Goal: Task Accomplishment & Management: Manage account settings

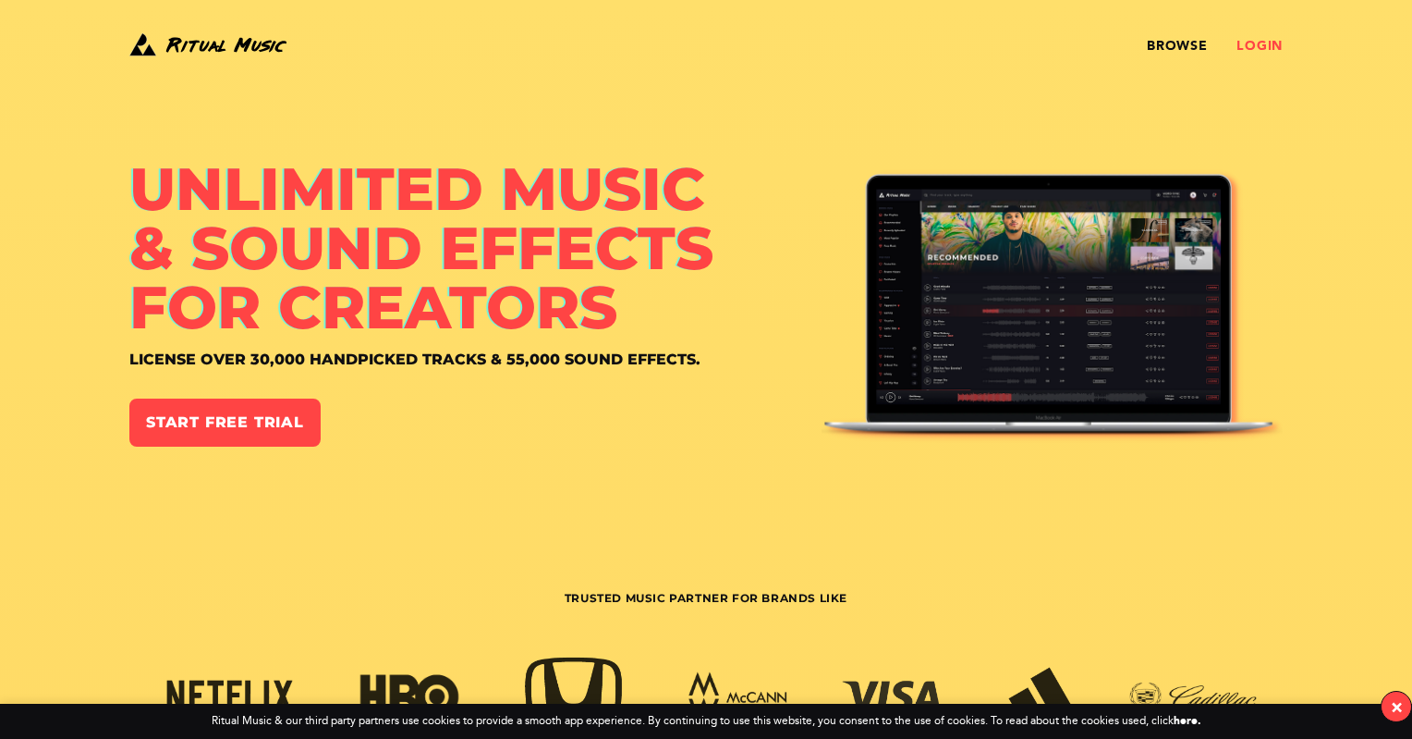
click at [1267, 47] on link "Login" at bounding box center [1260, 46] width 46 height 15
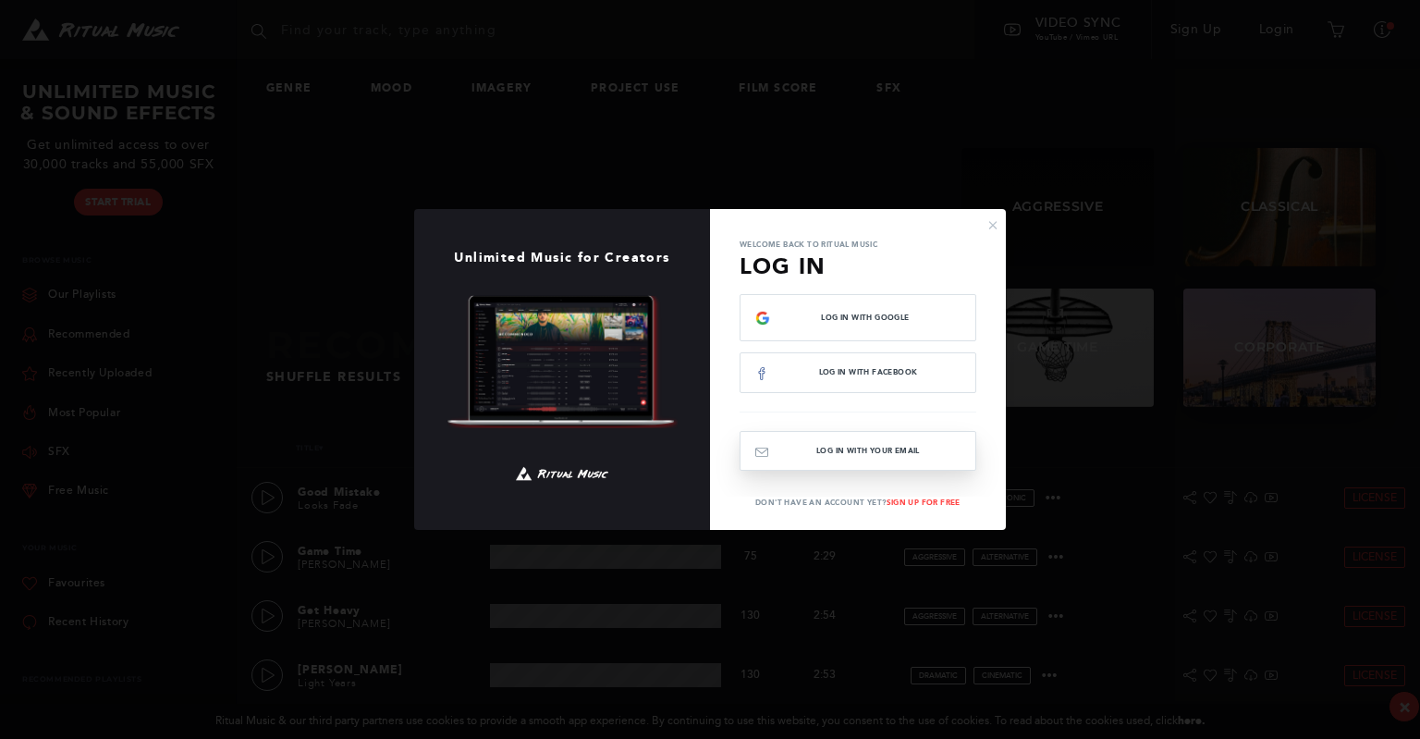
click at [869, 446] on button "Log In with your email" at bounding box center [857, 451] width 237 height 40
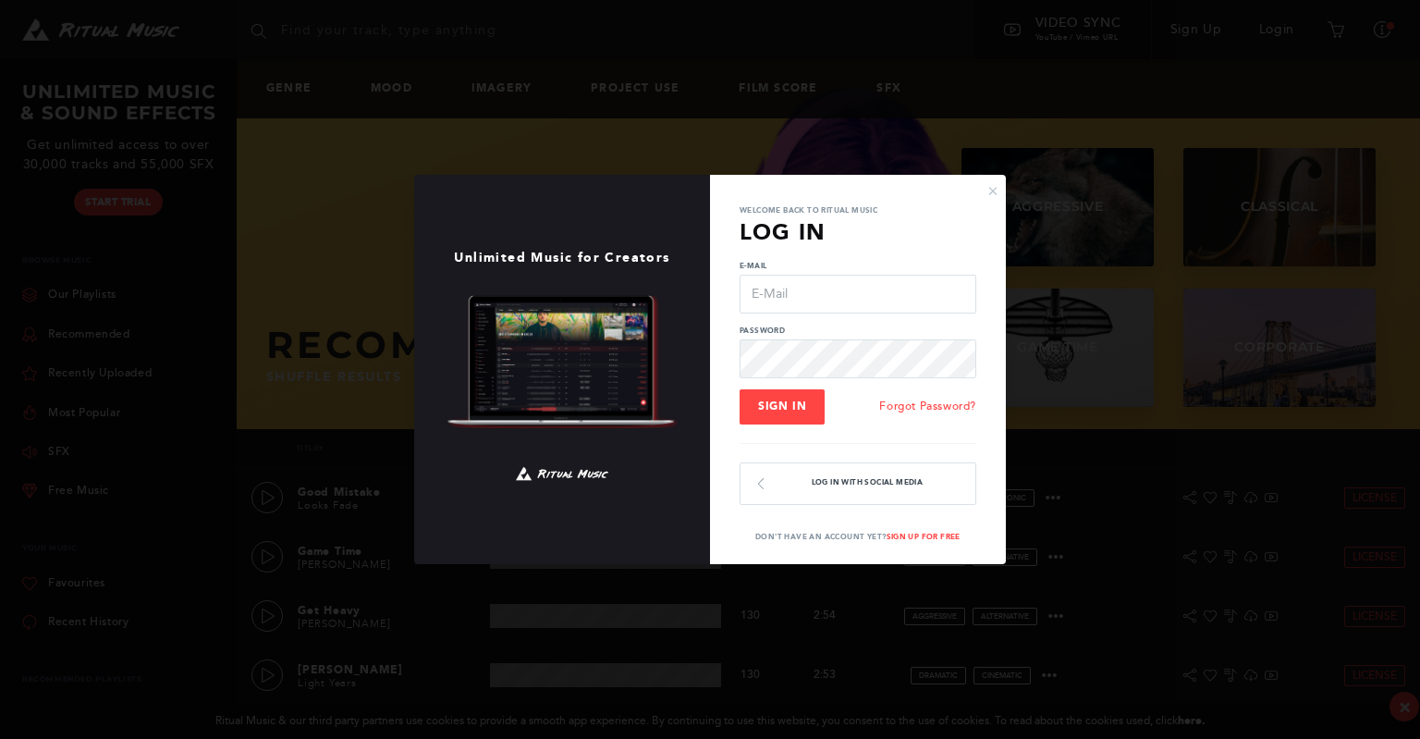
click at [823, 298] on input "E-Mail" at bounding box center [857, 294] width 237 height 39
drag, startPoint x: 842, startPoint y: 295, endPoint x: 641, endPoint y: 280, distance: 201.1
click at [641, 280] on div "× Unlimited Music for Creators Welcome back to Ritual Music Log In E-Mail [PERS…" at bounding box center [710, 369] width 592 height 389
type input "[EMAIL_ADDRESS][DOMAIN_NAME]"
click at [789, 409] on span "Sign In" at bounding box center [782, 405] width 48 height 13
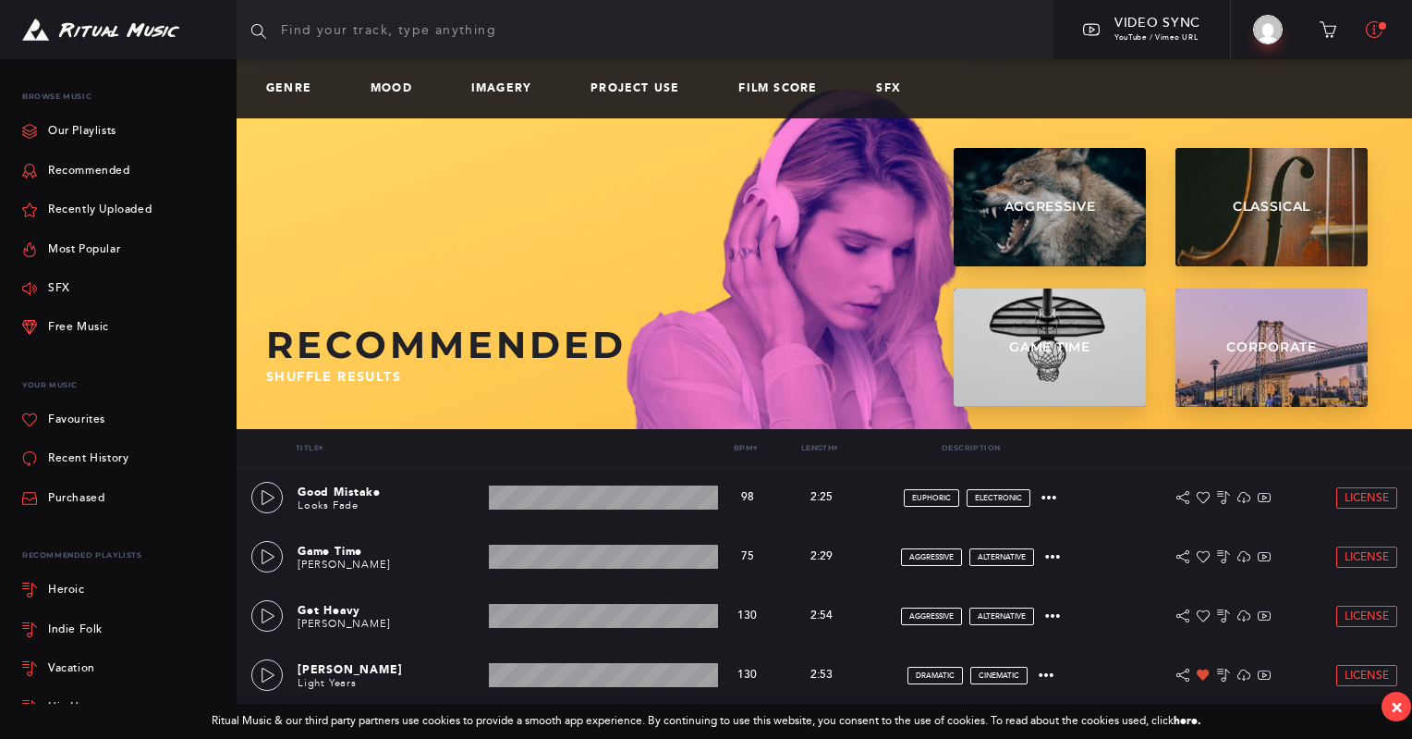
click at [1372, 33] on icon at bounding box center [1374, 29] width 17 height 17
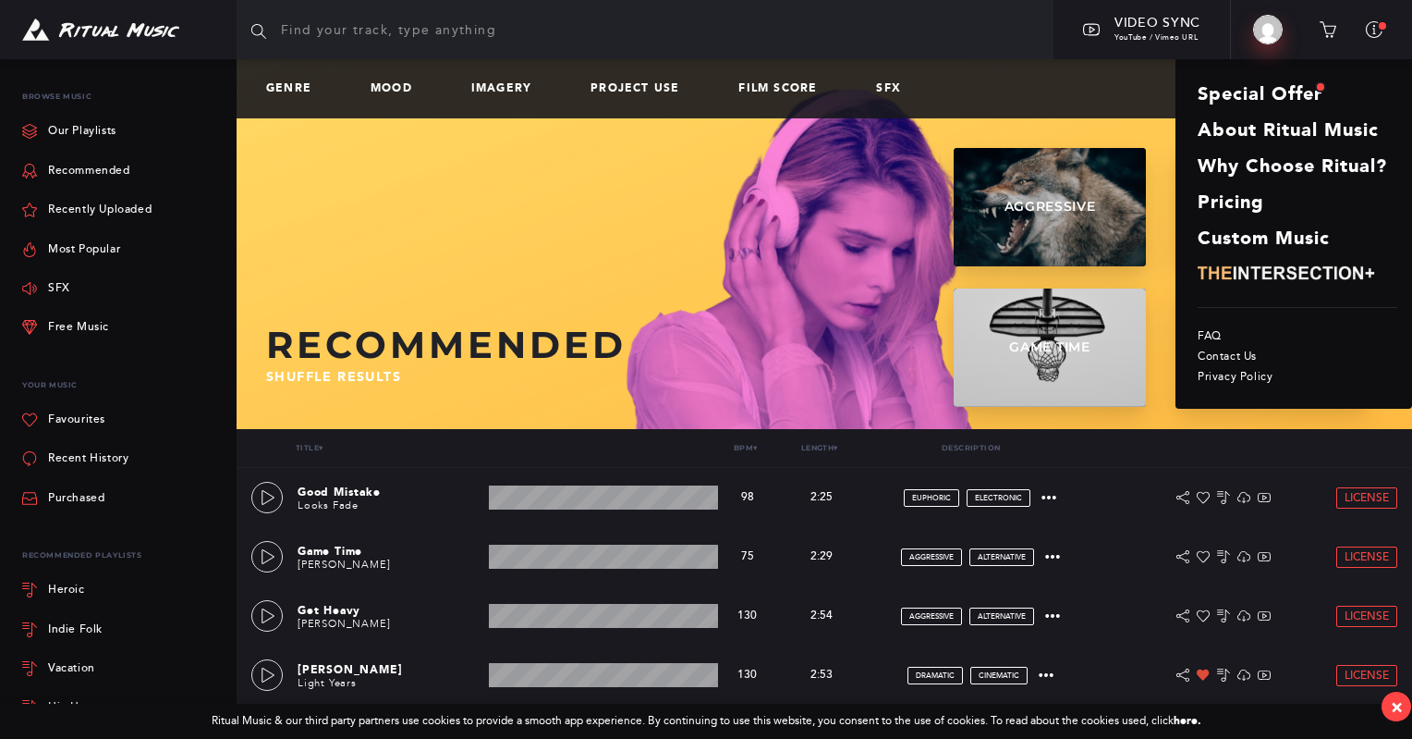
click at [1253, 26] on img at bounding box center [1268, 30] width 30 height 30
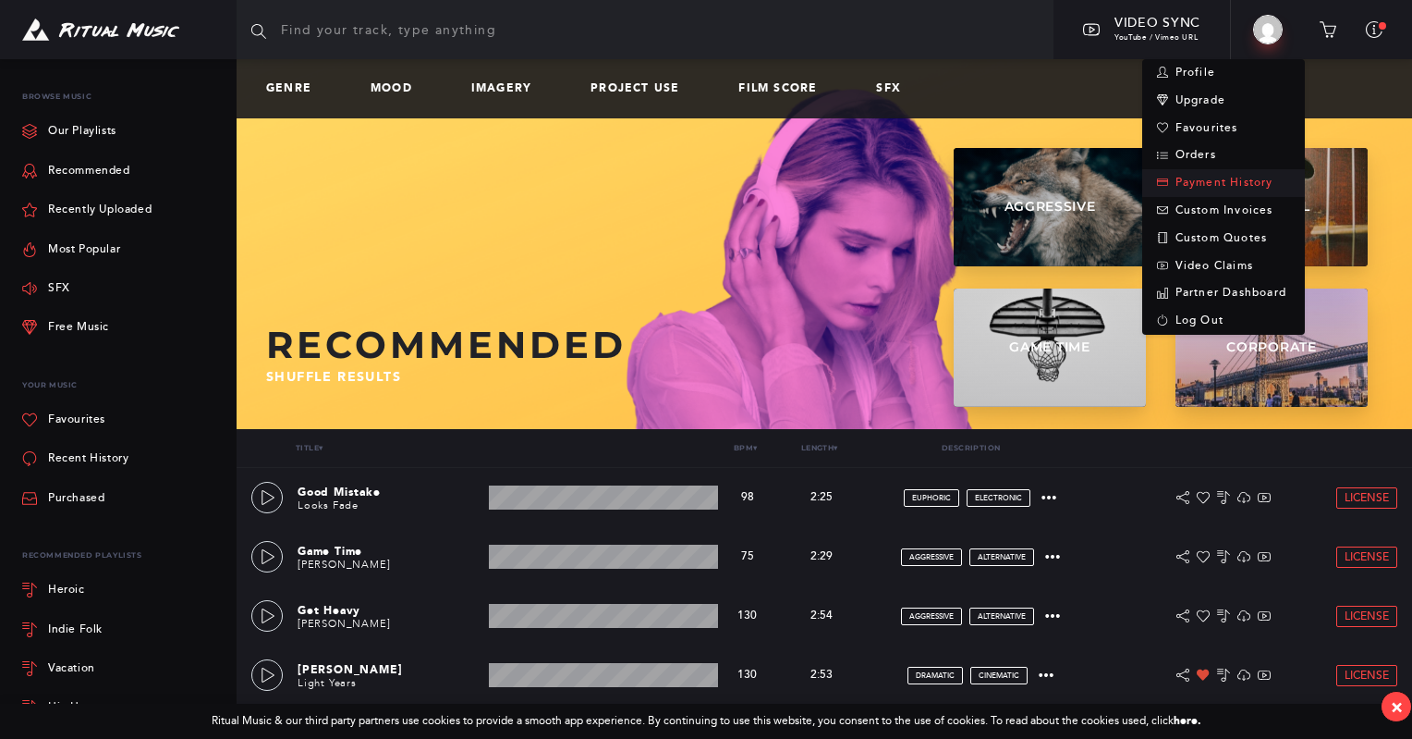
click at [1200, 180] on link "Payment History" at bounding box center [1223, 183] width 163 height 28
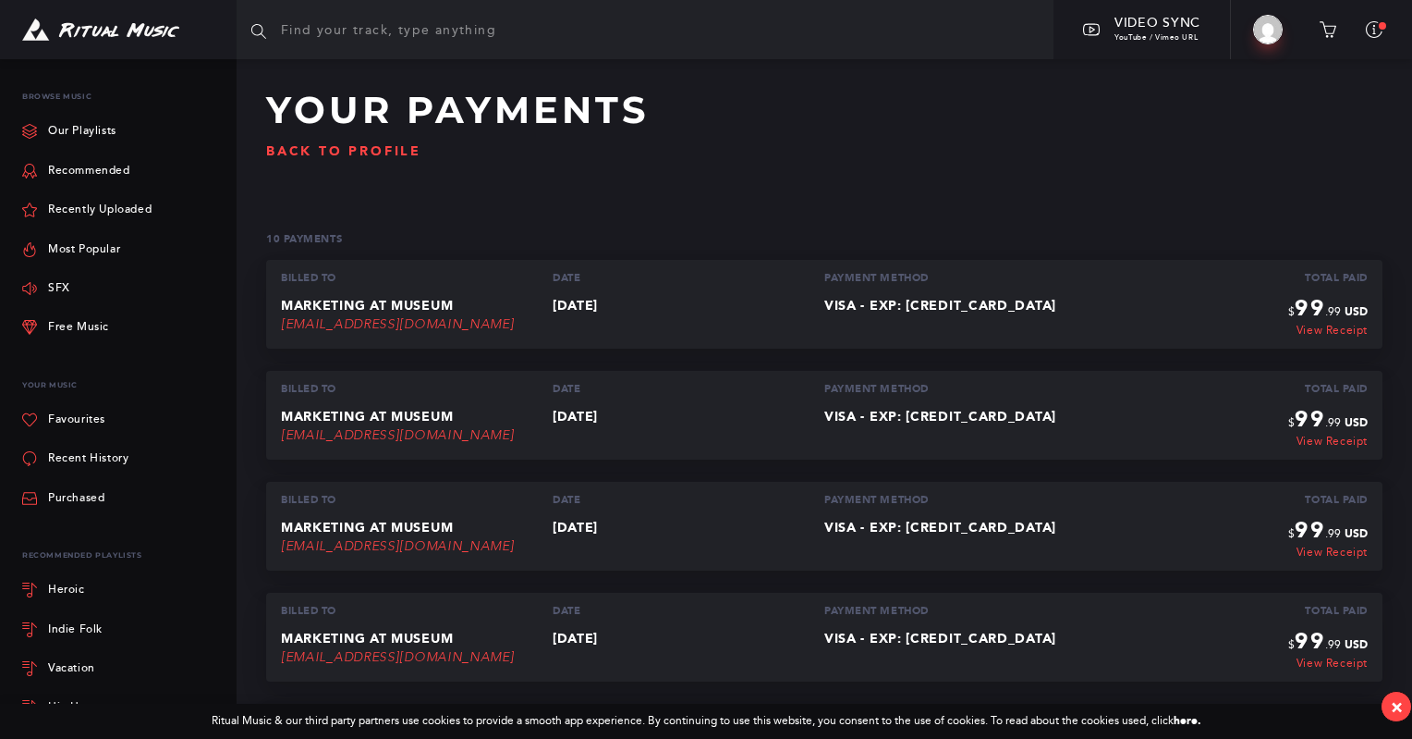
click at [867, 311] on p "visa - EXP: [CREDIT_CARD_DATA]" at bounding box center [960, 306] width 272 height 15
click at [1354, 328] on link "View Receipt" at bounding box center [1327, 330] width 79 height 13
click at [628, 411] on p "[DATE]" at bounding box center [689, 416] width 272 height 15
click at [397, 439] on p "[EMAIL_ADDRESS][DOMAIN_NAME]" at bounding box center [417, 433] width 272 height 18
click at [1324, 440] on link "View Receipt" at bounding box center [1327, 441] width 79 height 13
